Goal: Transaction & Acquisition: Purchase product/service

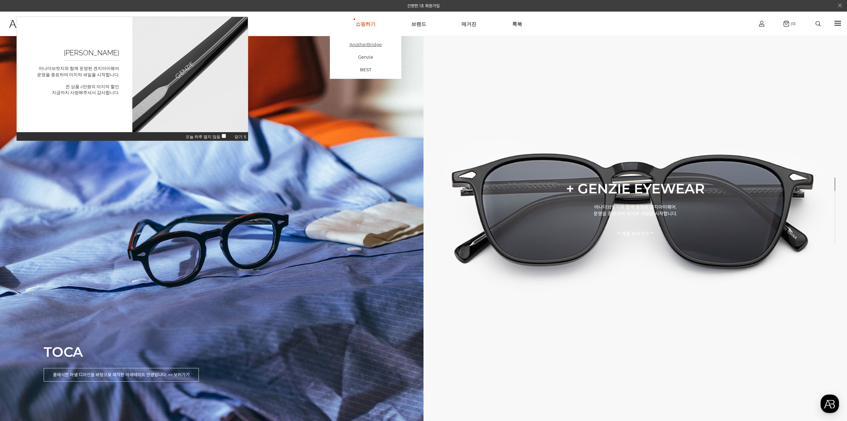
click at [373, 43] on link "AnotherBridge" at bounding box center [366, 44] width 72 height 13
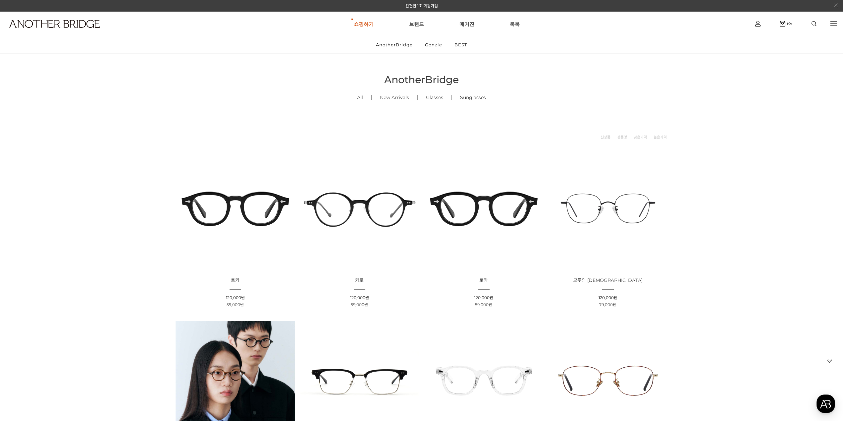
click at [463, 99] on link "Sunglasses ()" at bounding box center [473, 97] width 42 height 23
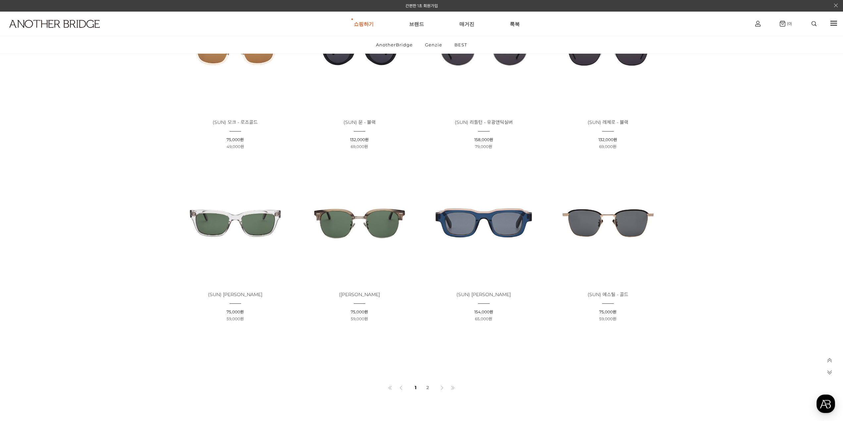
scroll to position [364, 0]
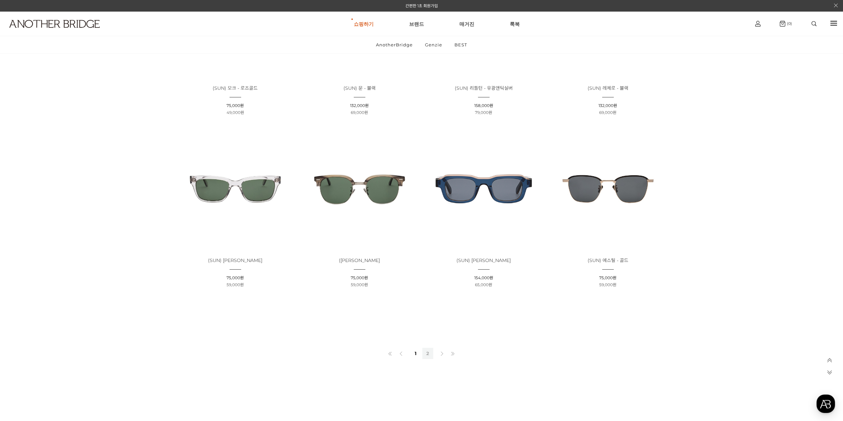
click at [424, 352] on link "2" at bounding box center [427, 353] width 11 height 11
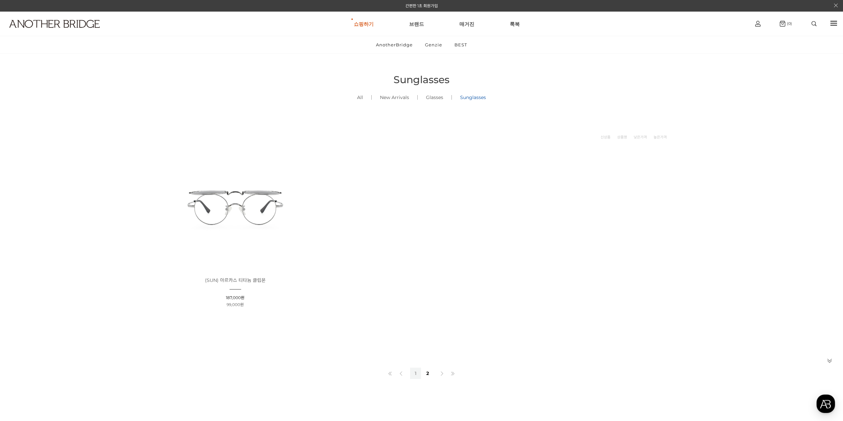
click at [412, 370] on link "1" at bounding box center [415, 372] width 11 height 11
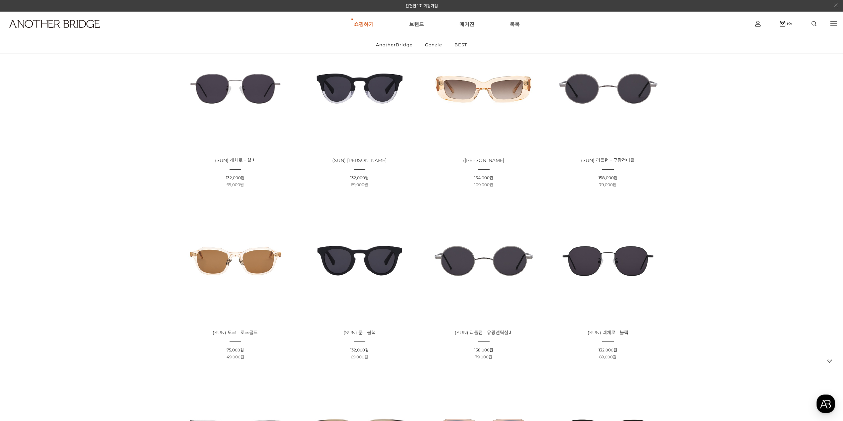
scroll to position [132, 0]
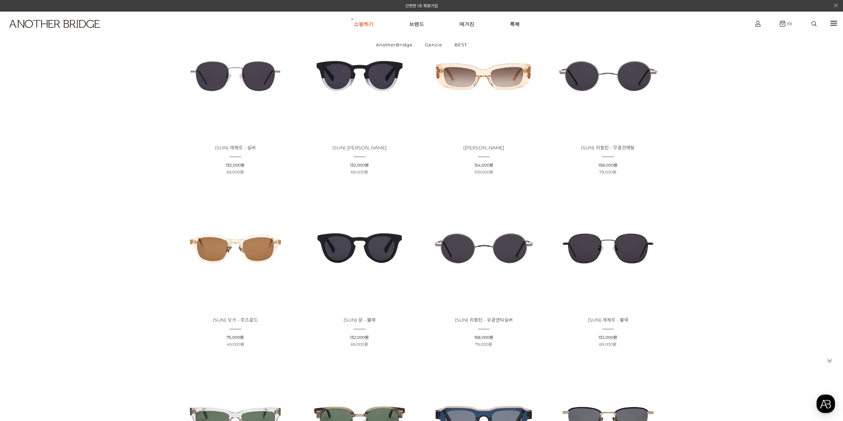
click at [224, 85] on img at bounding box center [235, 76] width 120 height 120
